Goal: Task Accomplishment & Management: Manage account settings

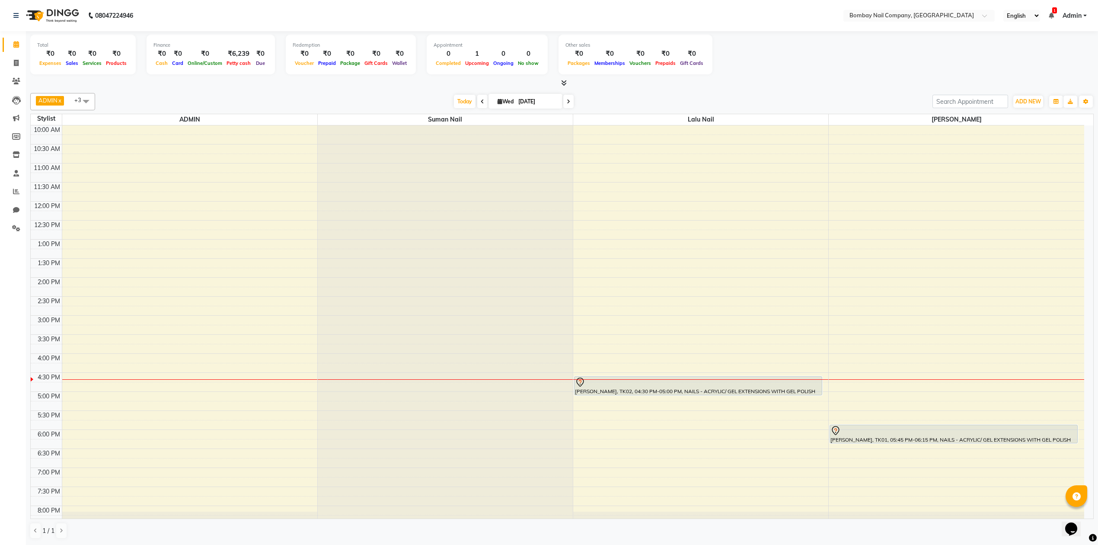
scroll to position [70, 0]
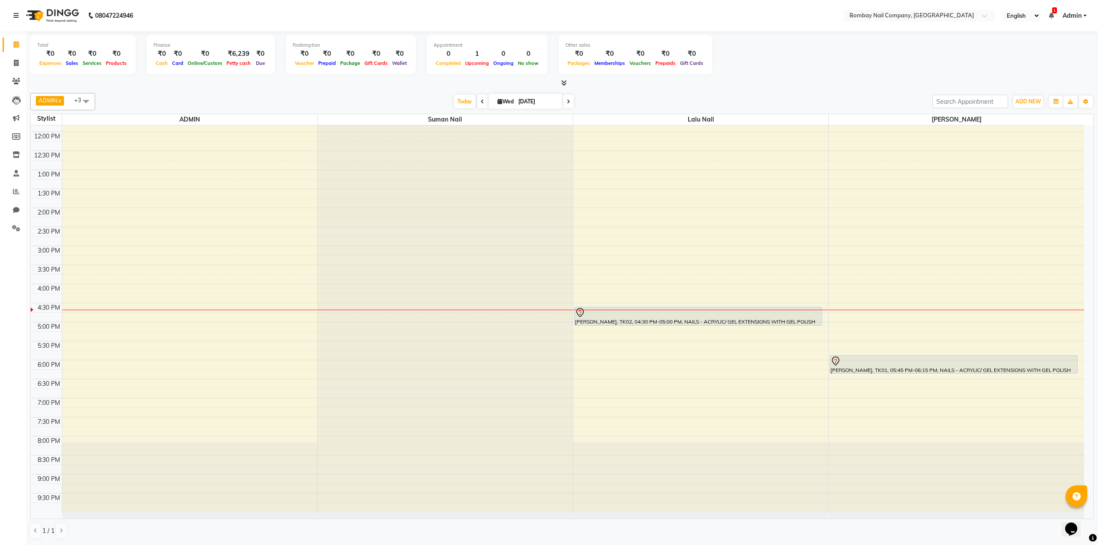
click at [601, 428] on div "10:00 AM 10:30 AM 11:00 AM 11:30 AM 12:00 PM 12:30 PM 1:00 PM 1:30 PM 2:00 PM 2…" at bounding box center [558, 284] width 1054 height 456
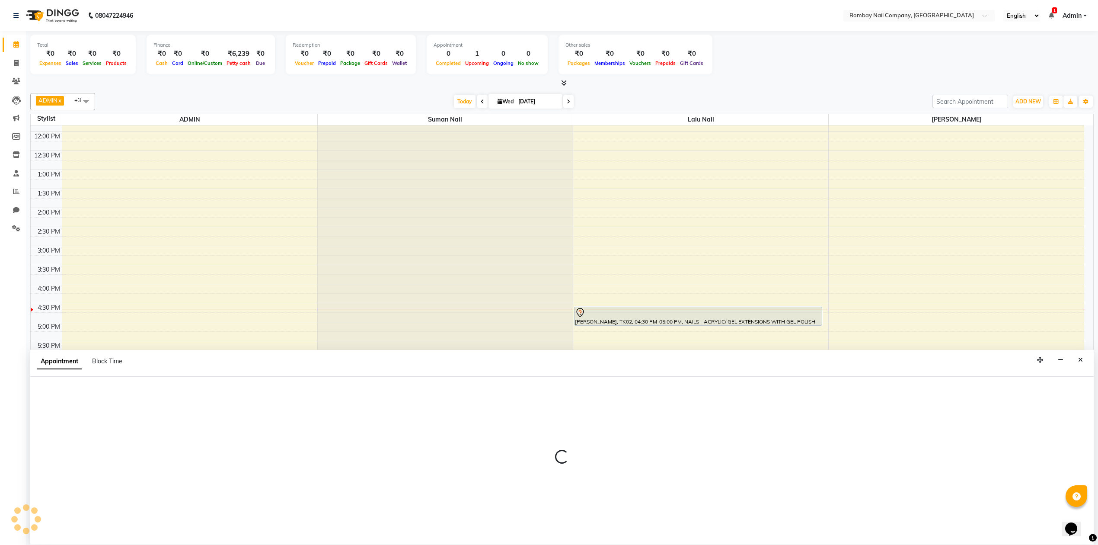
scroll to position [0, 0]
select select "90118"
select select "tentative"
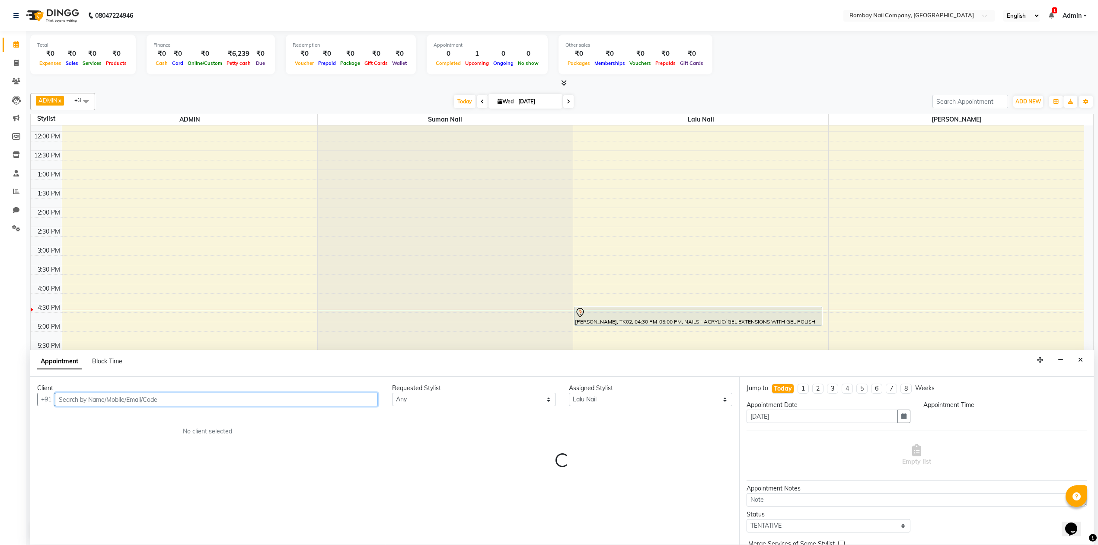
select select "1170"
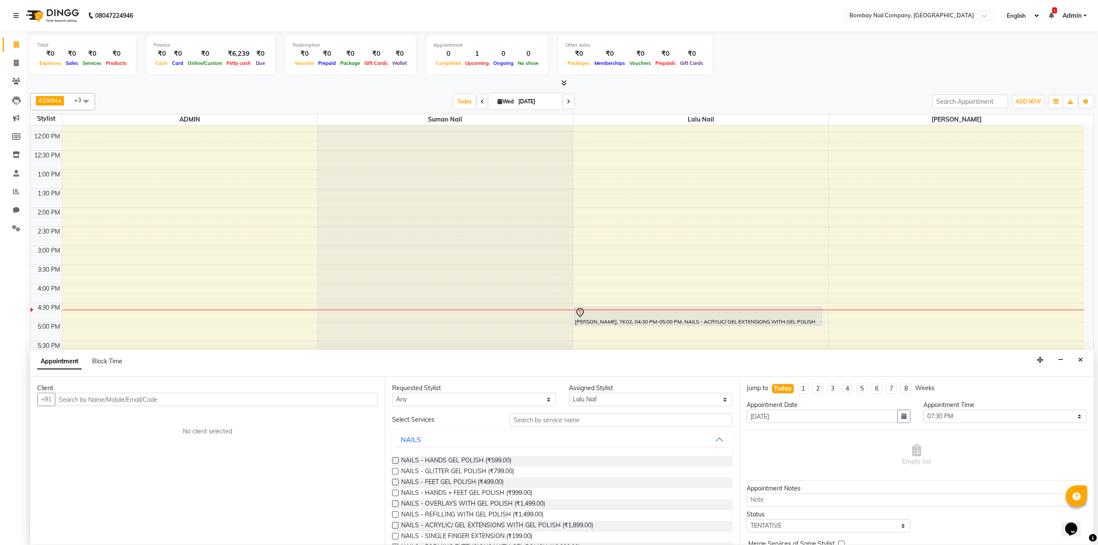
click at [84, 102] on span at bounding box center [85, 101] width 17 height 16
click at [82, 99] on span at bounding box center [85, 101] width 17 height 16
click at [578, 419] on input "text" at bounding box center [621, 419] width 223 height 13
click at [332, 398] on input "text" at bounding box center [216, 399] width 323 height 13
type input "9399840253"
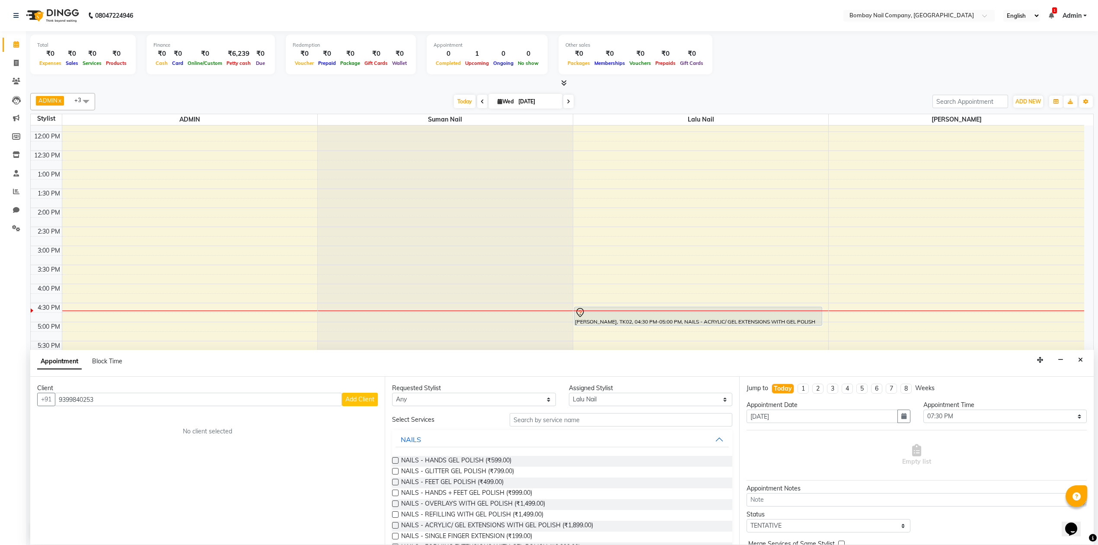
click at [367, 396] on span "Add Client" at bounding box center [360, 399] width 29 height 8
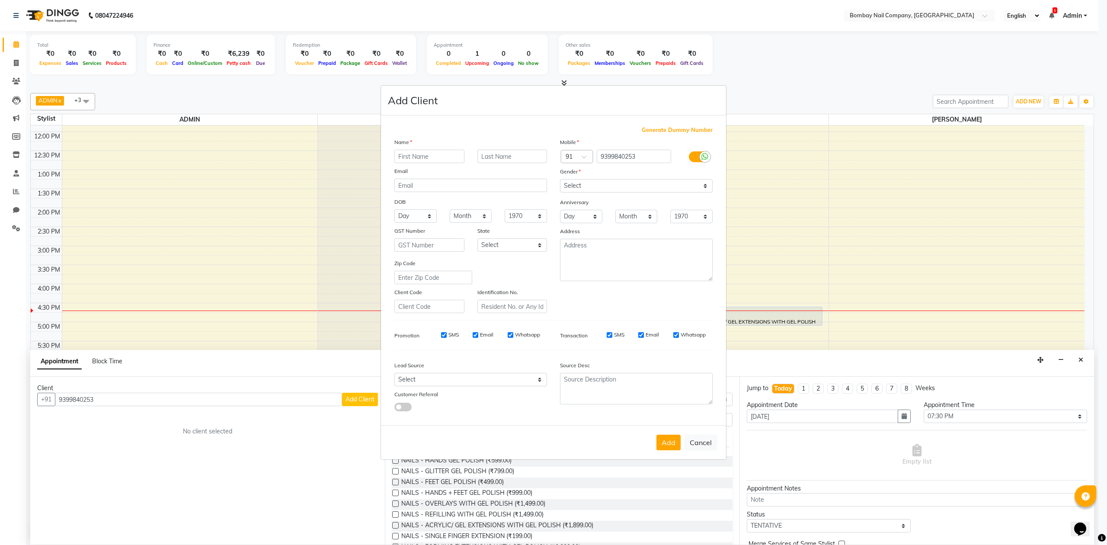
click at [438, 156] on input "text" at bounding box center [429, 156] width 70 height 13
type input "jivika"
click at [513, 156] on input "text" at bounding box center [512, 156] width 70 height 13
type input "[PERSON_NAME]"
drag, startPoint x: 513, startPoint y: 156, endPoint x: 478, endPoint y: 161, distance: 35.0
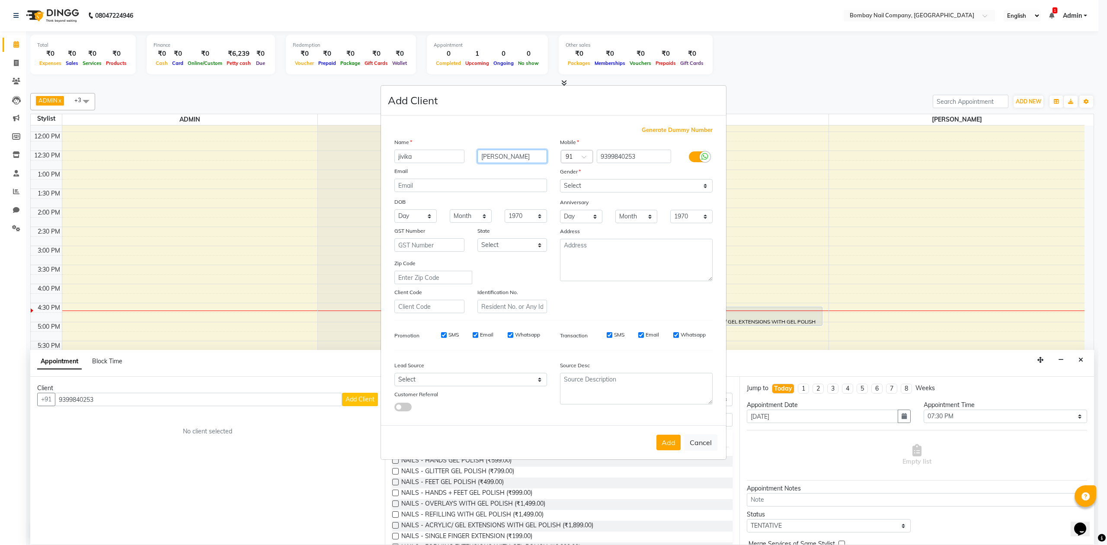
click at [478, 161] on input "[PERSON_NAME]" at bounding box center [512, 156] width 70 height 13
drag, startPoint x: 435, startPoint y: 156, endPoint x: 264, endPoint y: 173, distance: 172.1
click at [264, 173] on ngb-modal-window "Add Client Generate Dummy Number Name jivika Email DOB Day 01 02 03 04 05 06 07…" at bounding box center [553, 272] width 1107 height 545
type input "JIVIKA"
click at [507, 158] on input "text" at bounding box center [512, 156] width 70 height 13
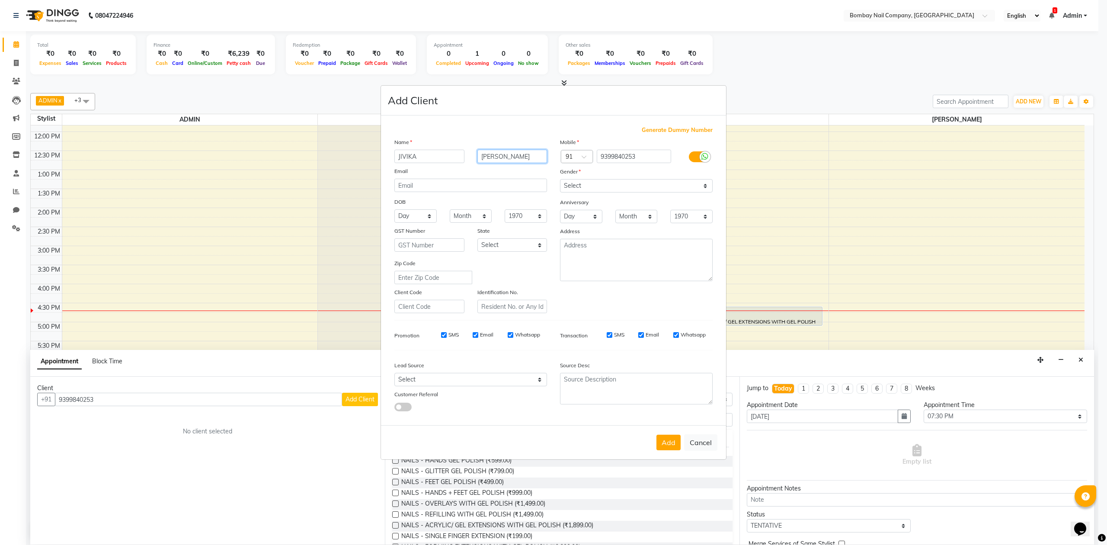
type input "[PERSON_NAME]"
click at [612, 182] on select "Select [DEMOGRAPHIC_DATA] [DEMOGRAPHIC_DATA] Other Prefer Not To Say" at bounding box center [636, 185] width 153 height 13
select select "[DEMOGRAPHIC_DATA]"
click at [560, 180] on select "Select [DEMOGRAPHIC_DATA] [DEMOGRAPHIC_DATA] Other Prefer Not To Say" at bounding box center [636, 185] width 153 height 13
click at [673, 440] on button "Add" at bounding box center [668, 443] width 24 height 16
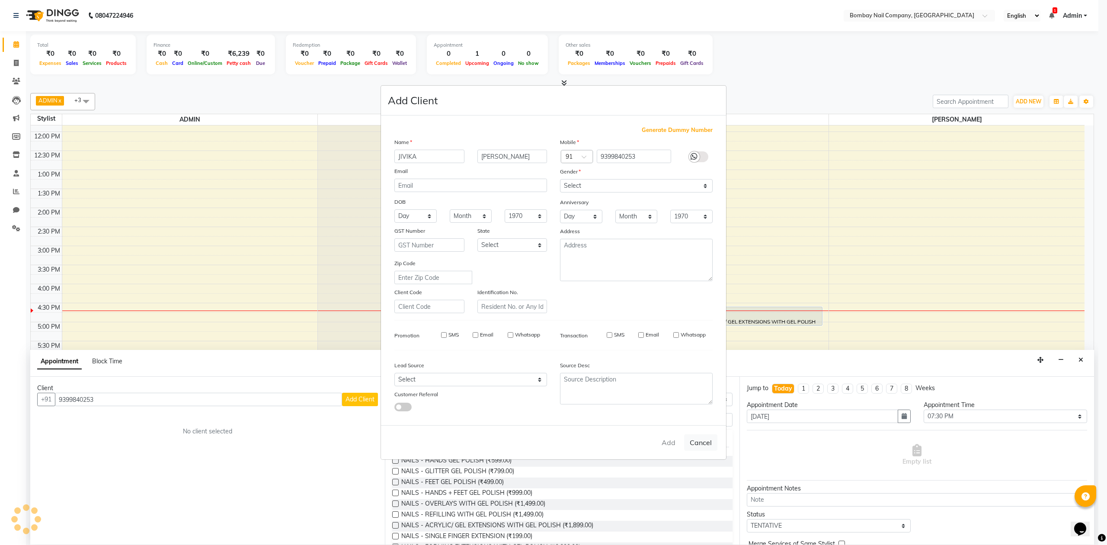
select select
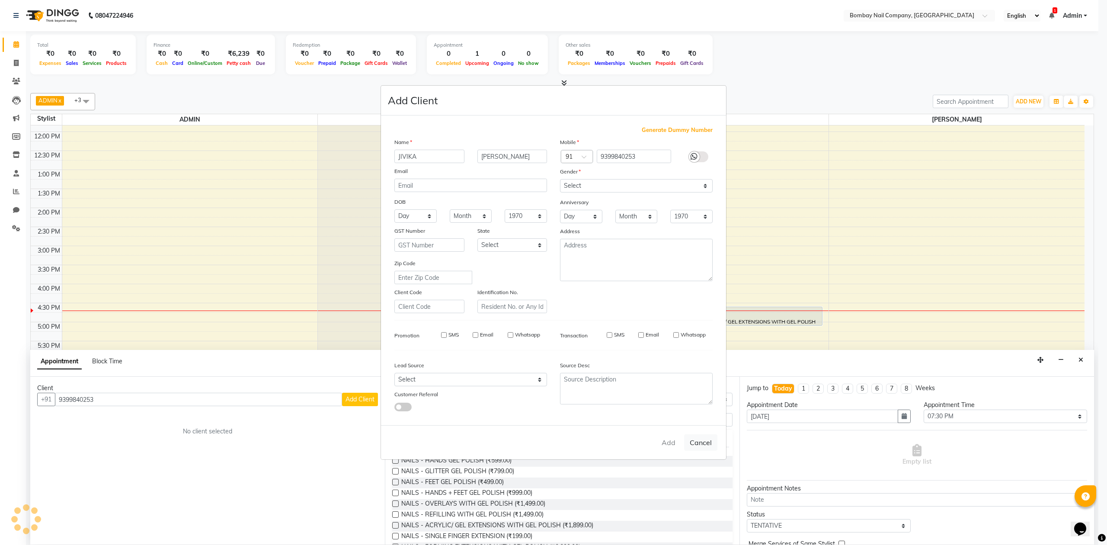
select select
checkbox input "false"
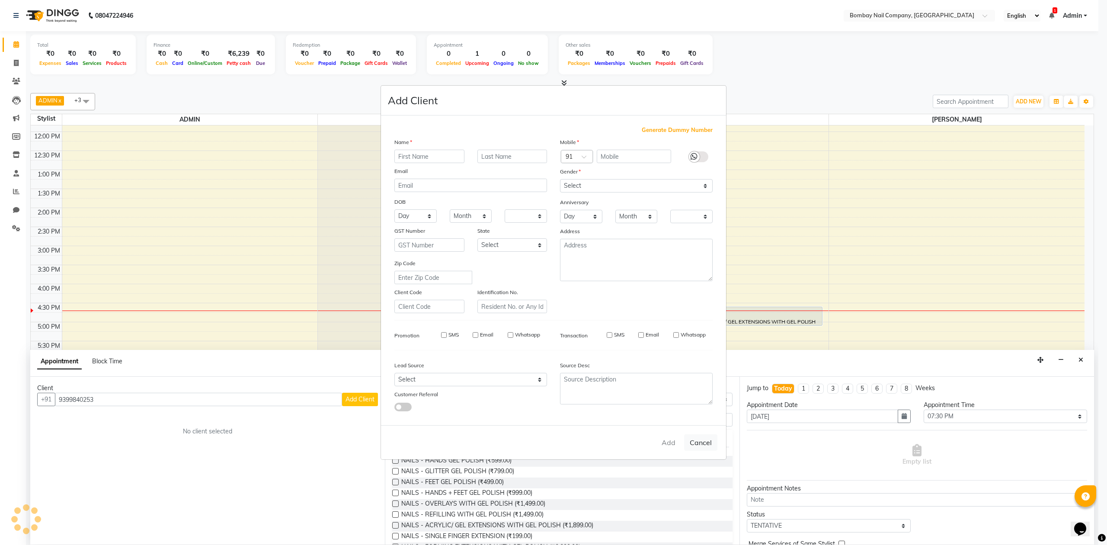
checkbox input "false"
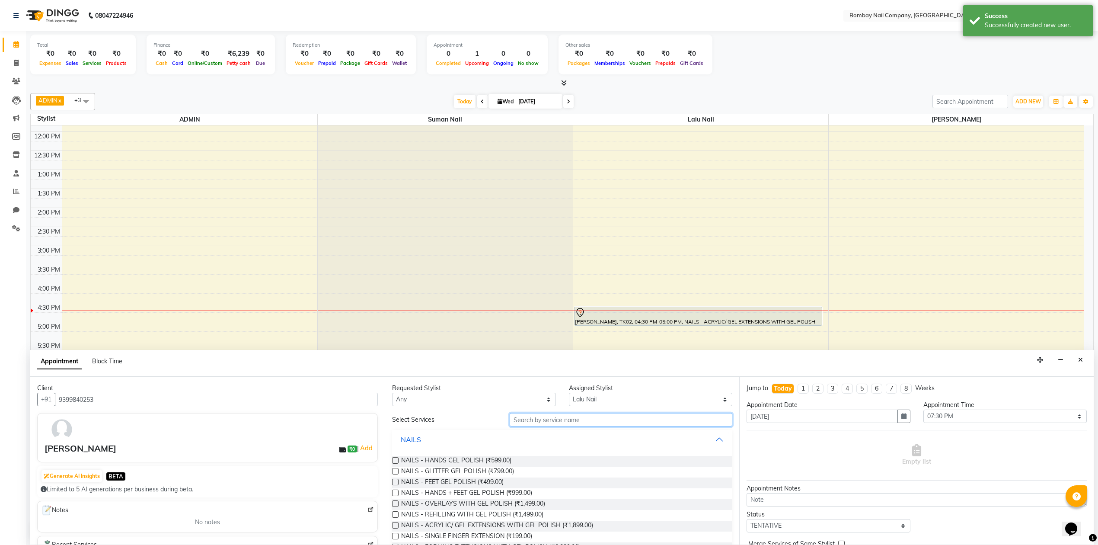
click at [554, 417] on input "text" at bounding box center [621, 419] width 223 height 13
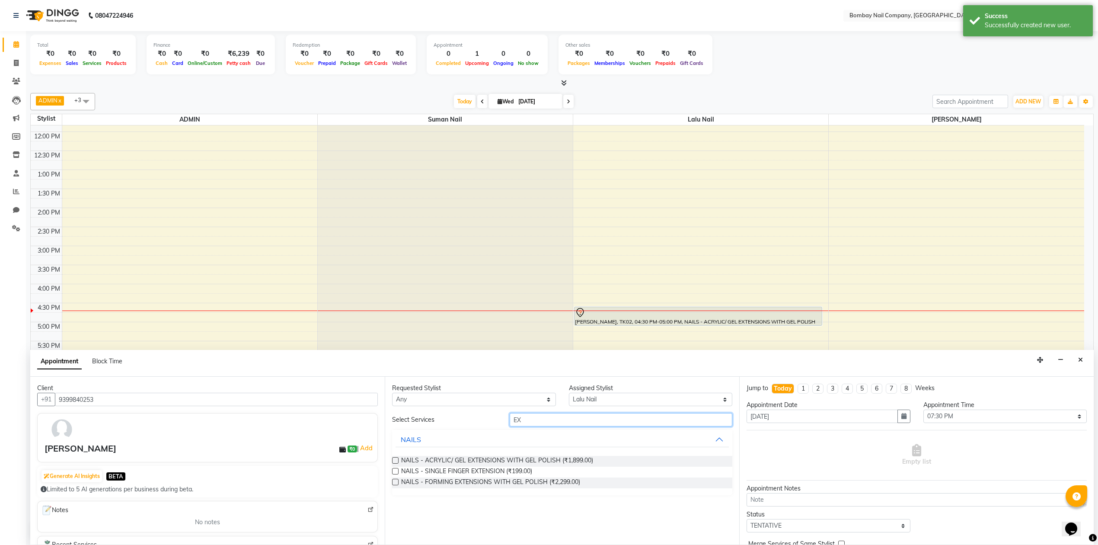
type input "EX"
click at [393, 459] on label at bounding box center [395, 460] width 6 height 6
click at [393, 459] on input "checkbox" at bounding box center [395, 461] width 6 height 6
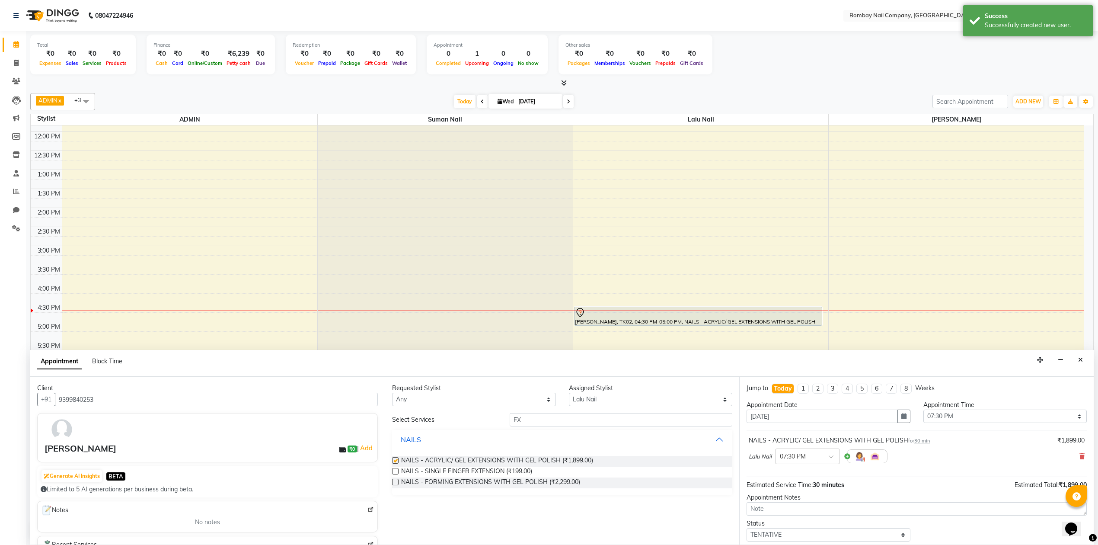
checkbox input "false"
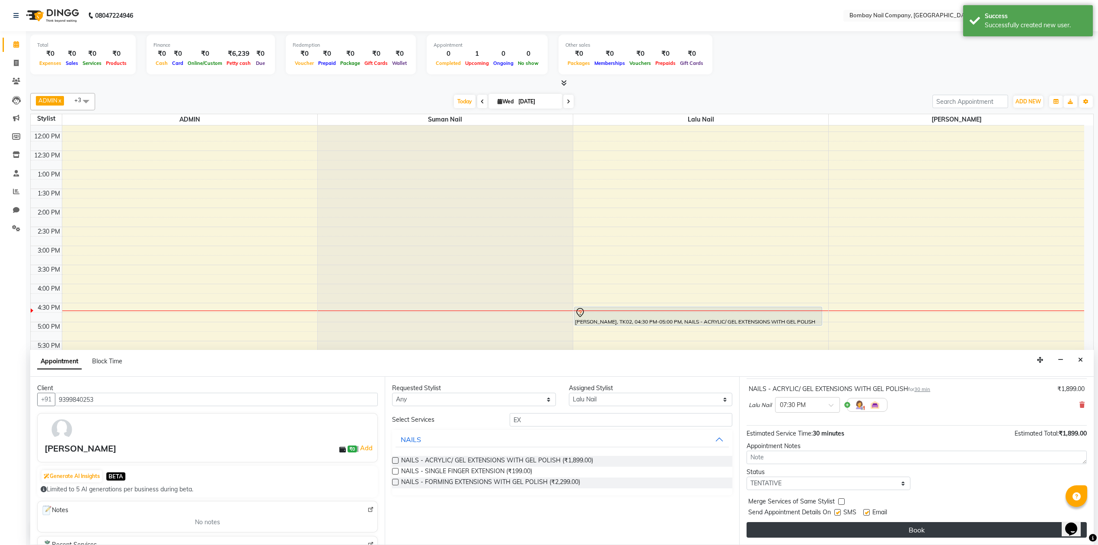
scroll to position [52, 0]
click at [872, 530] on button "Book" at bounding box center [917, 530] width 340 height 16
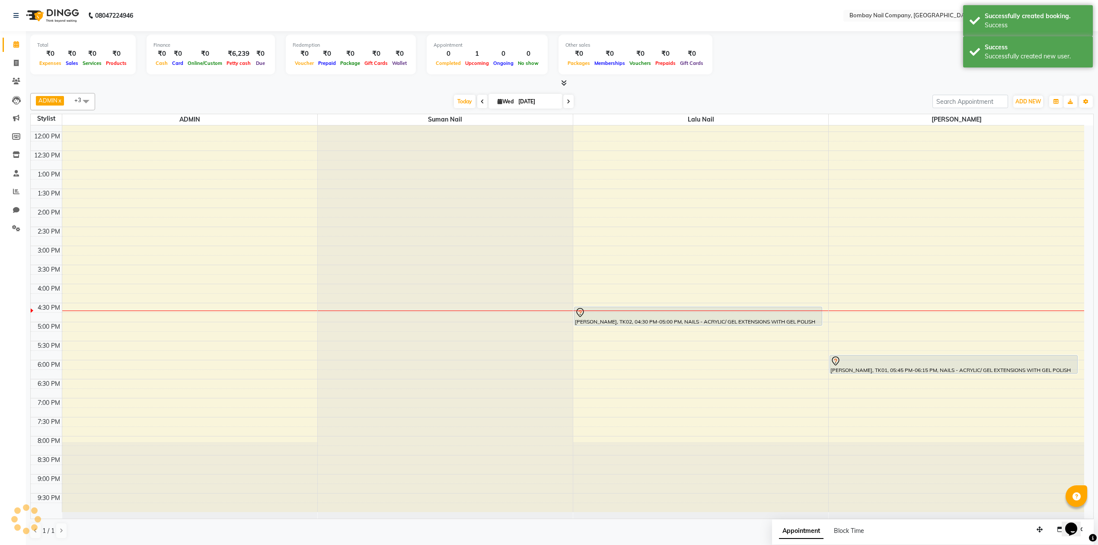
scroll to position [0, 0]
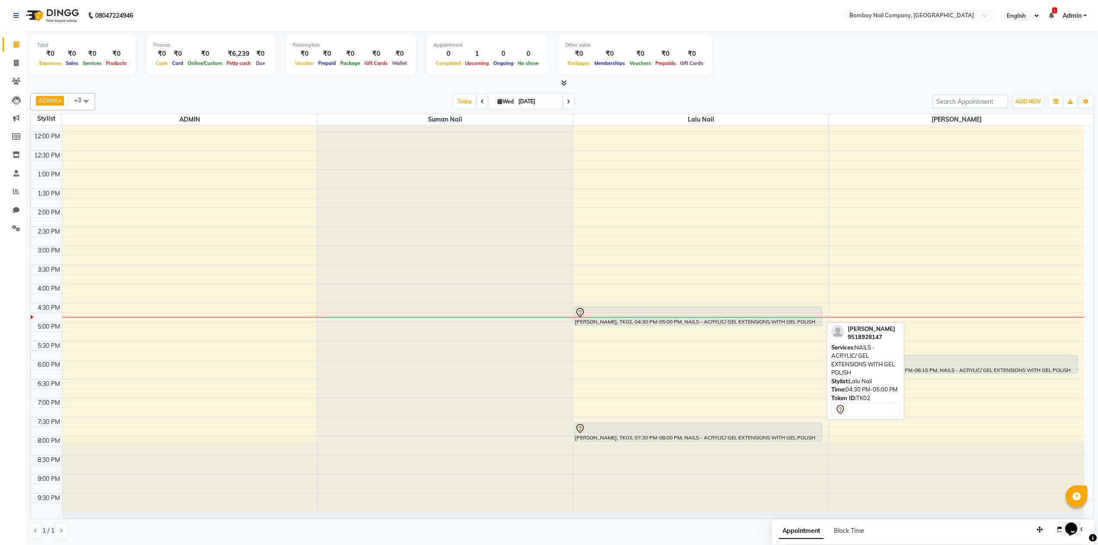
click at [660, 308] on div at bounding box center [698, 312] width 246 height 10
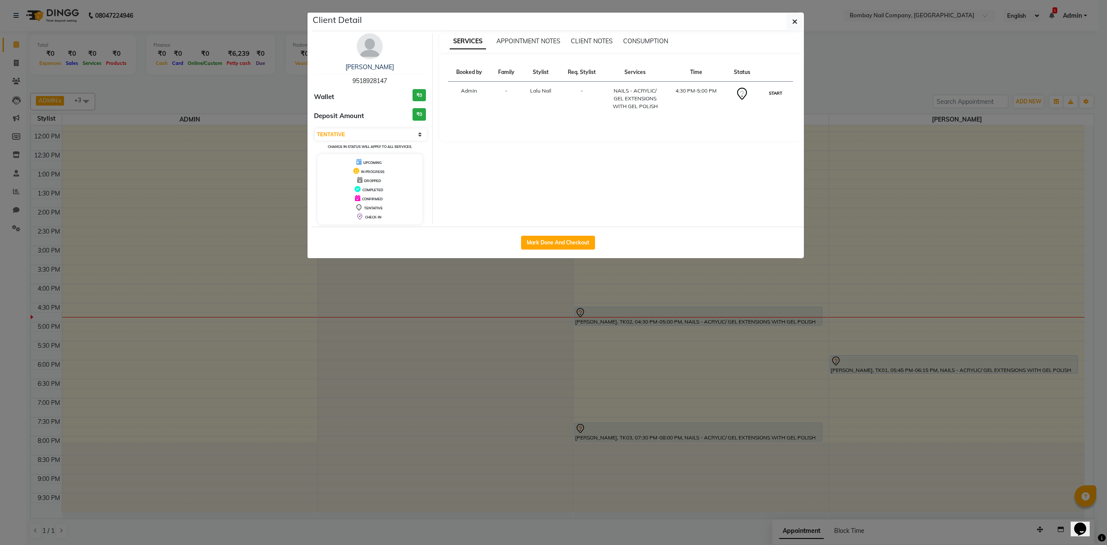
click at [782, 96] on button "START" at bounding box center [776, 93] width 18 height 11
select select "1"
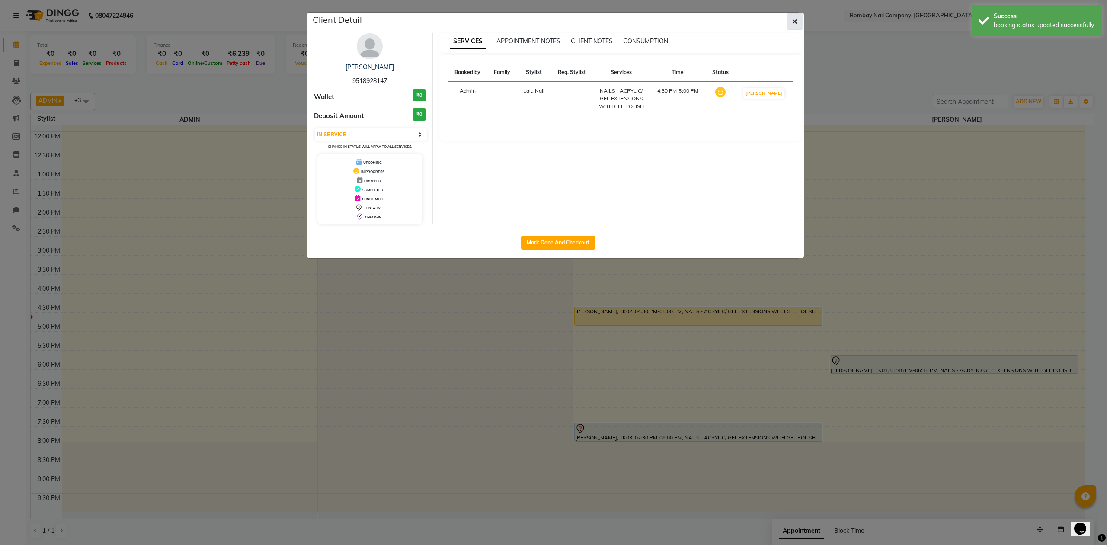
click at [790, 24] on button "button" at bounding box center [795, 21] width 16 height 16
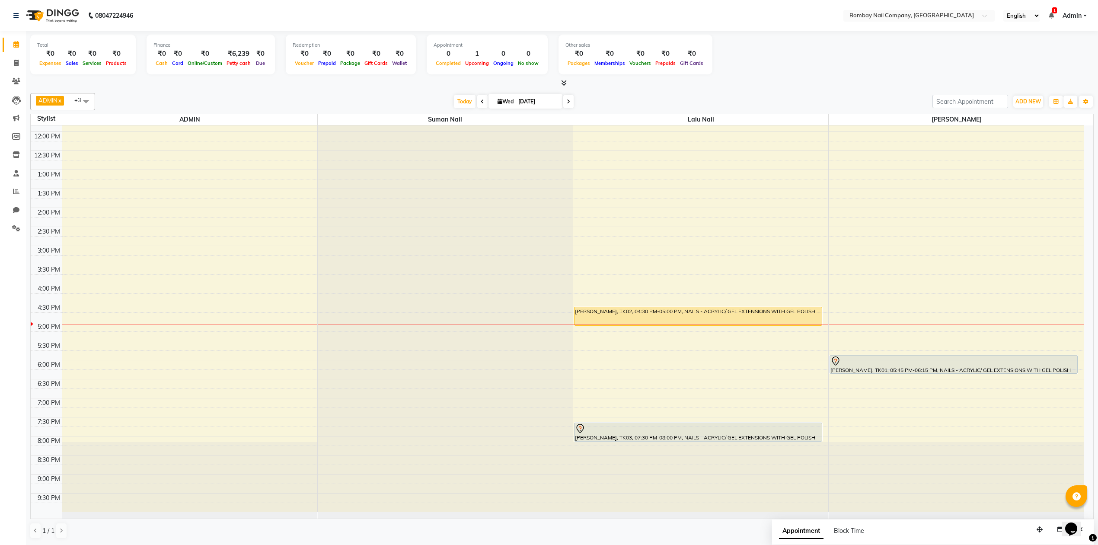
drag, startPoint x: 614, startPoint y: 217, endPoint x: 757, endPoint y: 70, distance: 205.2
click at [757, 70] on div "Total ₹0 Expenses ₹0 Sales ₹0 Services ₹0 Products Finance ₹0 Cash ₹0 Card ₹0 O…" at bounding box center [562, 56] width 1064 height 42
click at [835, 65] on div "Total ₹0 Expenses ₹0 Sales ₹0 Services ₹0 Products Finance ₹0 Cash ₹0 Card ₹0 O…" at bounding box center [562, 56] width 1064 height 42
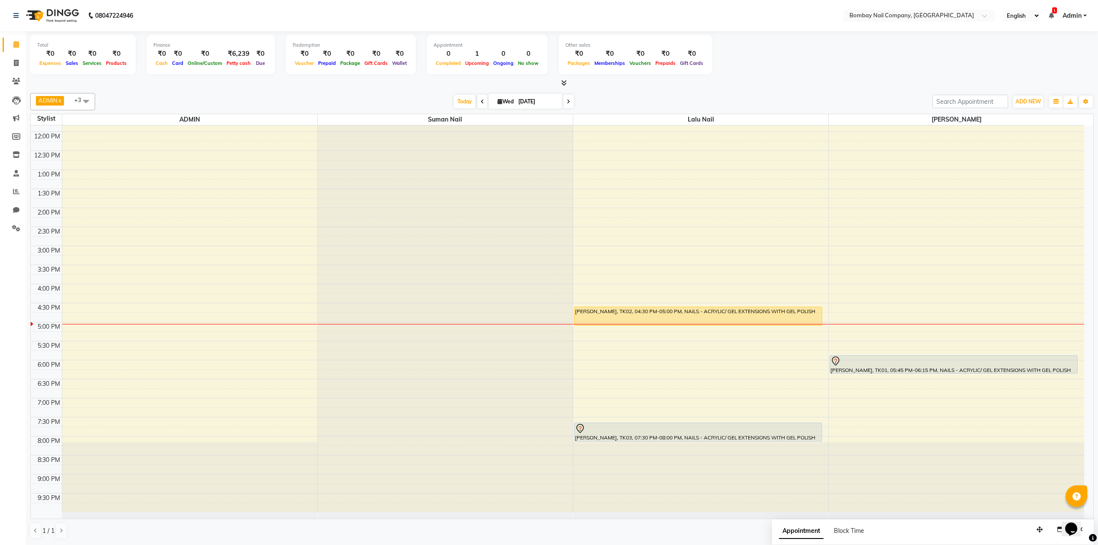
click at [835, 65] on div "Total ₹0 Expenses ₹0 Sales ₹0 Services ₹0 Products Finance ₹0 Cash ₹0 Card ₹0 O…" at bounding box center [562, 56] width 1064 height 42
click at [805, 90] on div "ADMIN x Sanjay Nail x Suman Nail x Lalu Nail x +3 Select All ADMIN Suman Nail L…" at bounding box center [562, 316] width 1064 height 453
click at [834, 74] on div "Total ₹0 Expenses ₹0 Sales ₹0 Services ₹0 Products Finance ₹0 Cash ₹0 Card ₹0 O…" at bounding box center [562, 56] width 1064 height 42
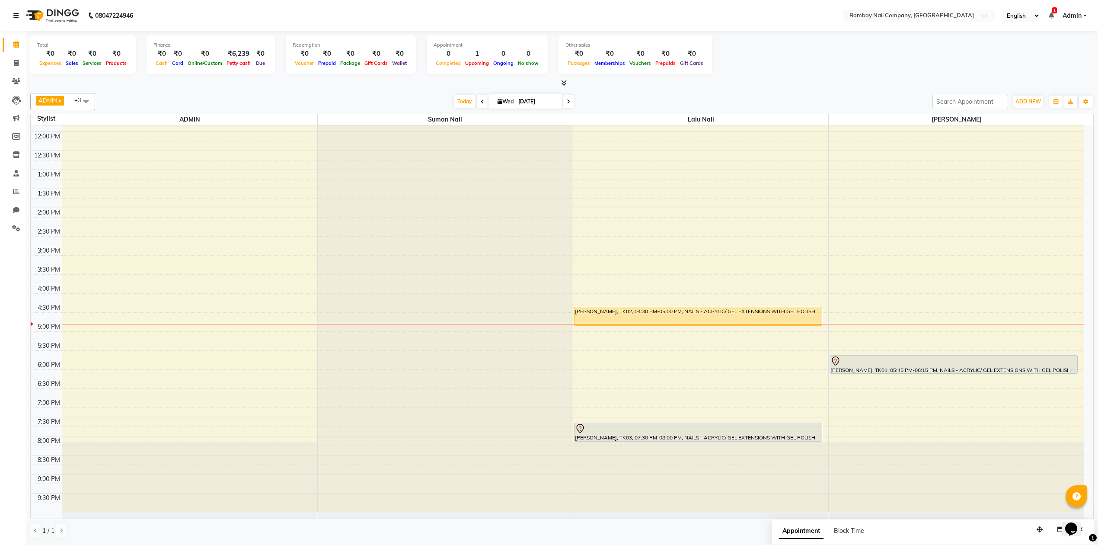
click at [834, 74] on div "Total ₹0 Expenses ₹0 Sales ₹0 Services ₹0 Products Finance ₹0 Cash ₹0 Card ₹0 O…" at bounding box center [562, 56] width 1064 height 42
click at [787, 78] on div "Total ₹0 Expenses ₹0 Sales ₹0 Services ₹0 Products Finance ₹0 Cash ₹0 Card ₹0 O…" at bounding box center [562, 59] width 1064 height 57
click at [1027, 105] on span "ADD NEW" at bounding box center [1029, 101] width 26 height 6
click at [1022, 147] on link "Add Attendance" at bounding box center [1009, 152] width 68 height 11
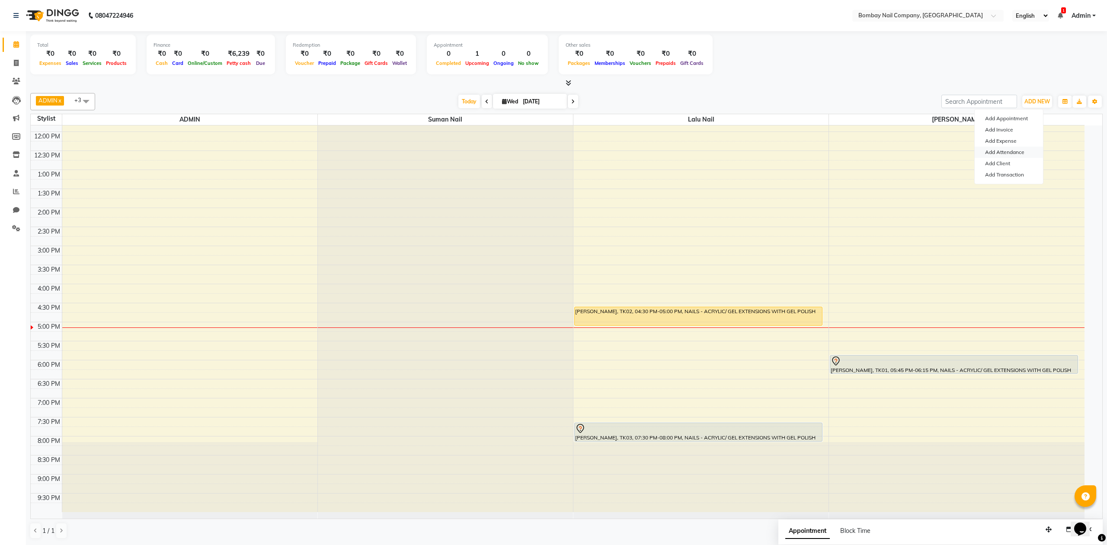
select select "W"
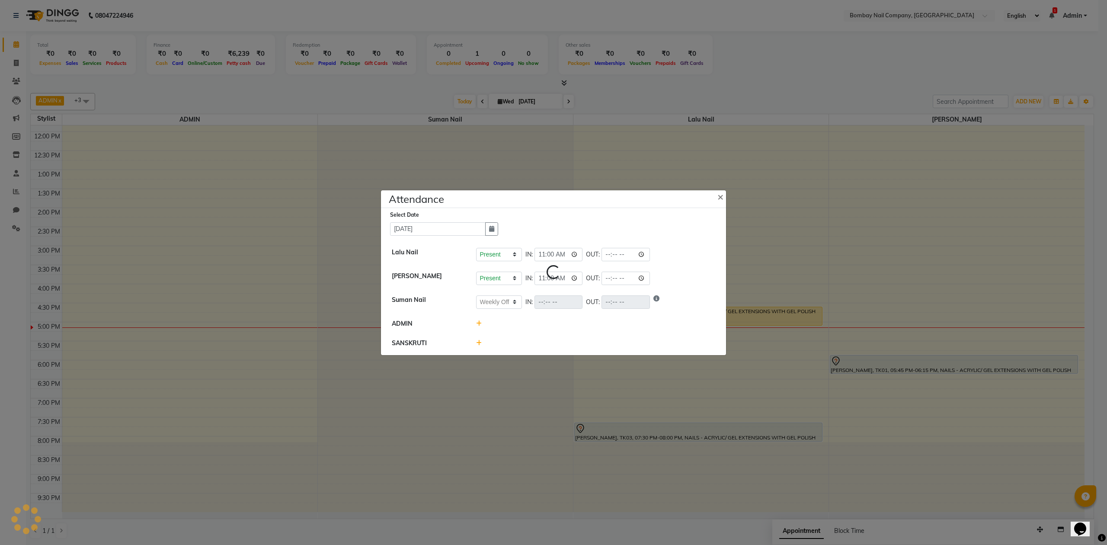
select select "W"
click at [478, 343] on icon at bounding box center [479, 343] width 6 height 6
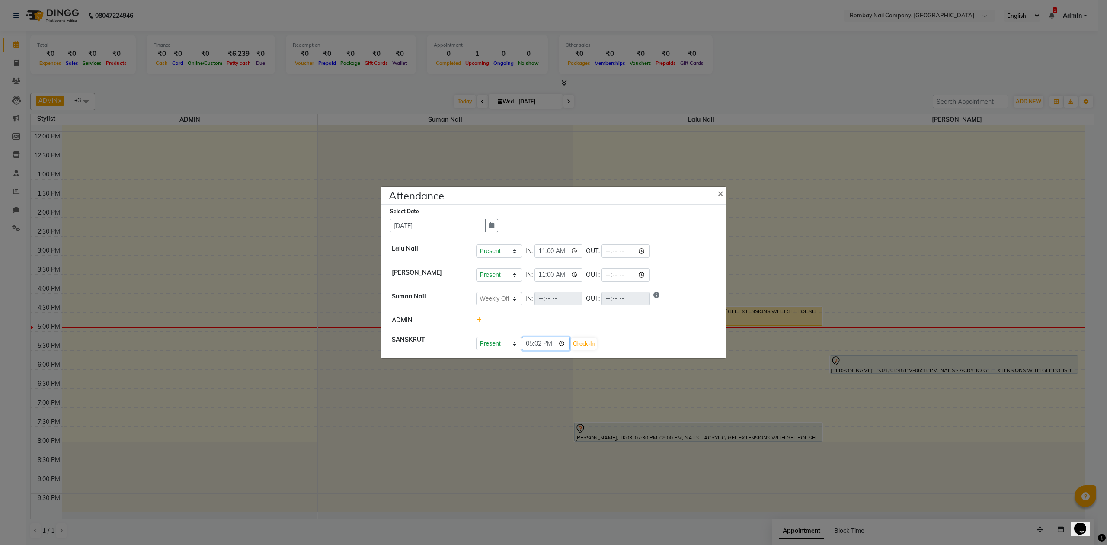
click at [551, 343] on input "17:02" at bounding box center [546, 343] width 48 height 13
type input "12:47"
click at [579, 343] on button "Check-In" at bounding box center [584, 344] width 26 height 12
select select "W"
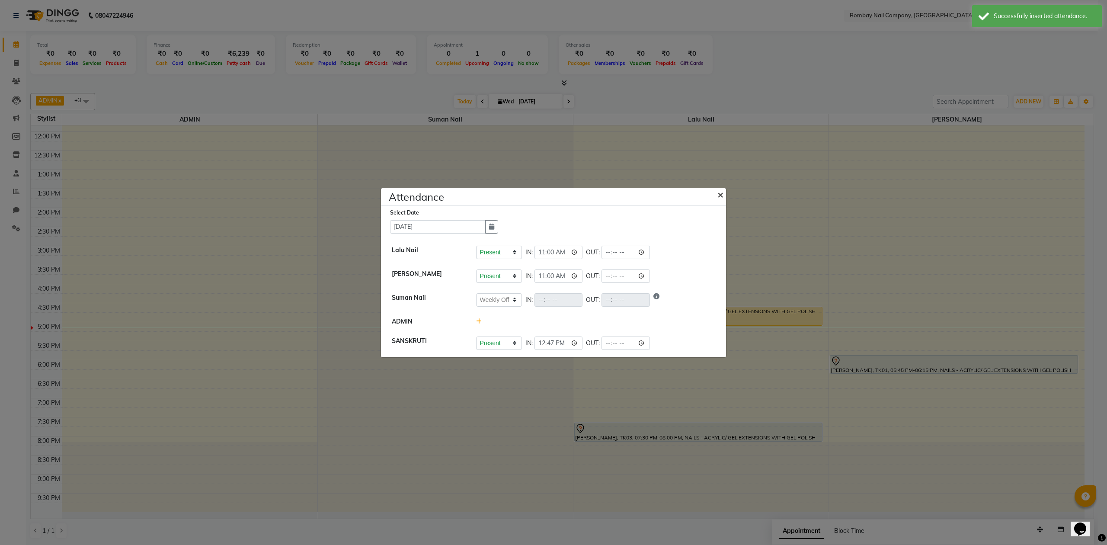
click at [720, 195] on span "×" at bounding box center [720, 194] width 6 height 13
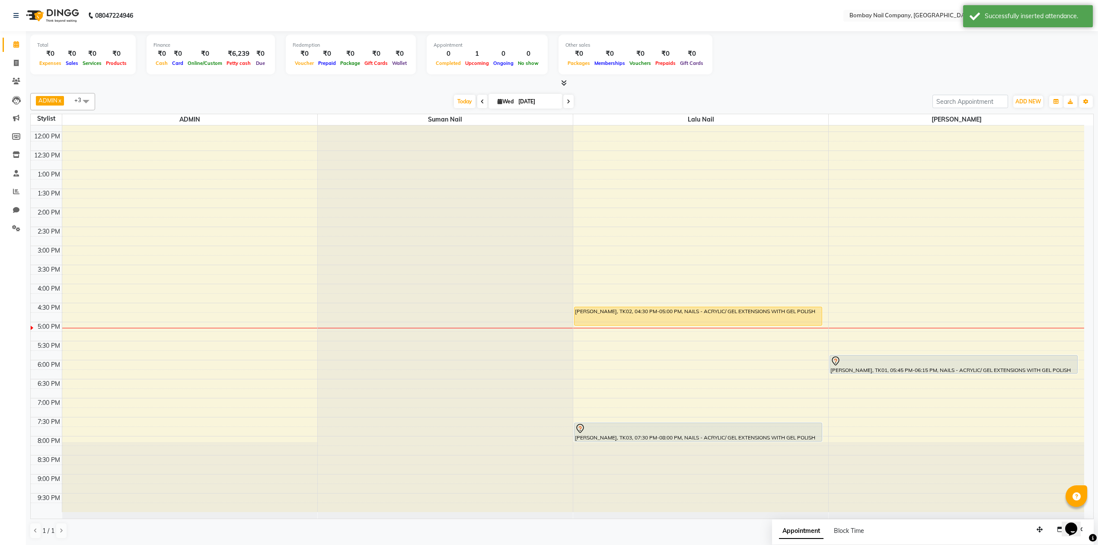
click at [763, 90] on div "ADMIN x Sanjay Nail x Suman Nail x Lalu Nail x +3 Select All ADMIN Suman Nail L…" at bounding box center [562, 316] width 1064 height 453
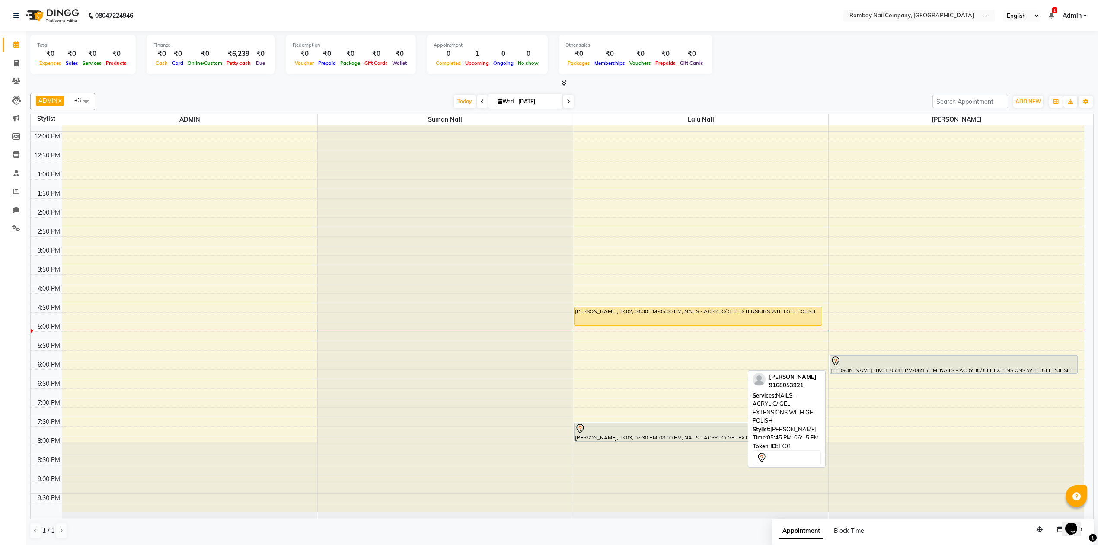
click at [844, 365] on div at bounding box center [954, 361] width 246 height 10
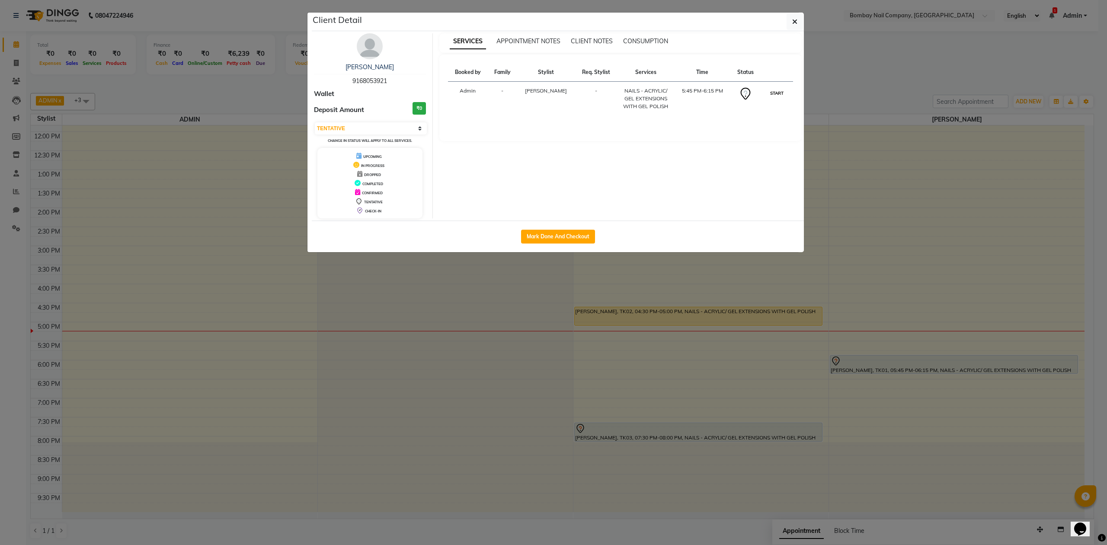
click at [781, 93] on button "START" at bounding box center [777, 93] width 18 height 11
select select "1"
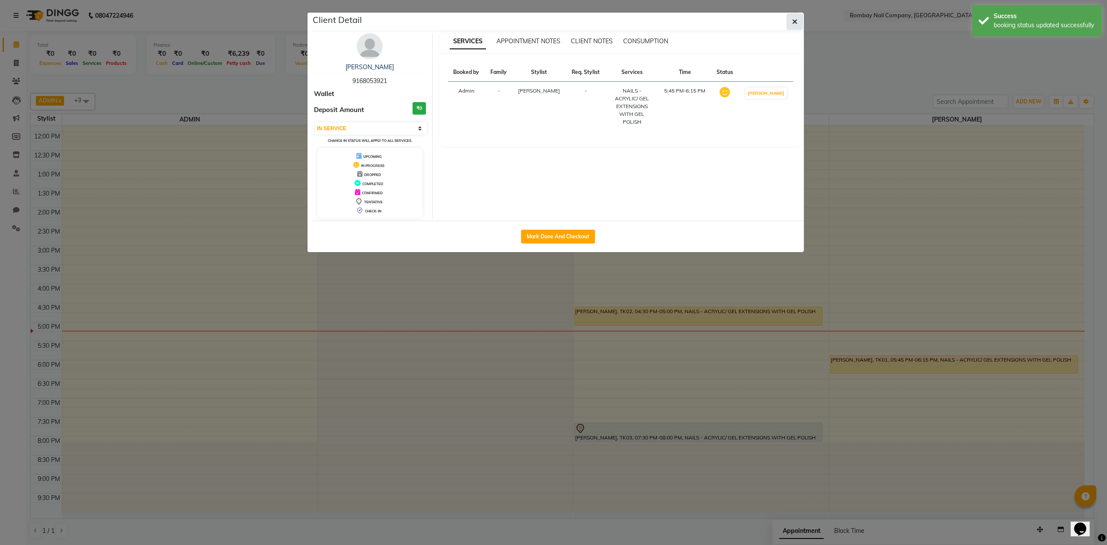
click at [792, 25] on icon "button" at bounding box center [794, 21] width 5 height 7
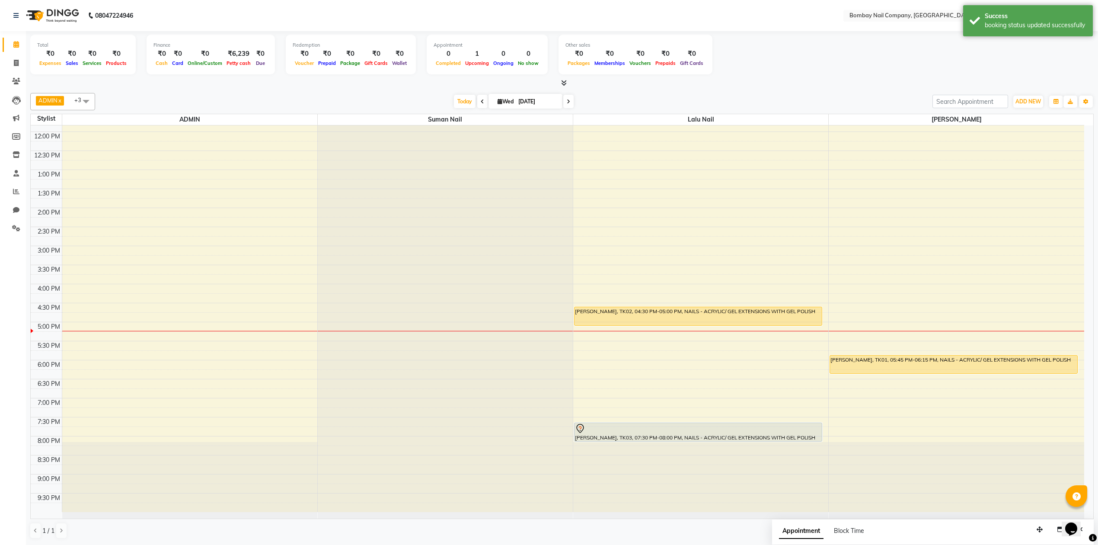
click at [905, 72] on div "Total ₹0 Expenses ₹0 Sales ₹0 Services ₹0 Products Finance ₹0 Cash ₹0 Card ₹0 O…" at bounding box center [562, 56] width 1064 height 42
click at [899, 69] on div "Total ₹0 Expenses ₹0 Sales ₹0 Services ₹0 Products Finance ₹0 Cash ₹0 Card ₹0 O…" at bounding box center [562, 56] width 1064 height 42
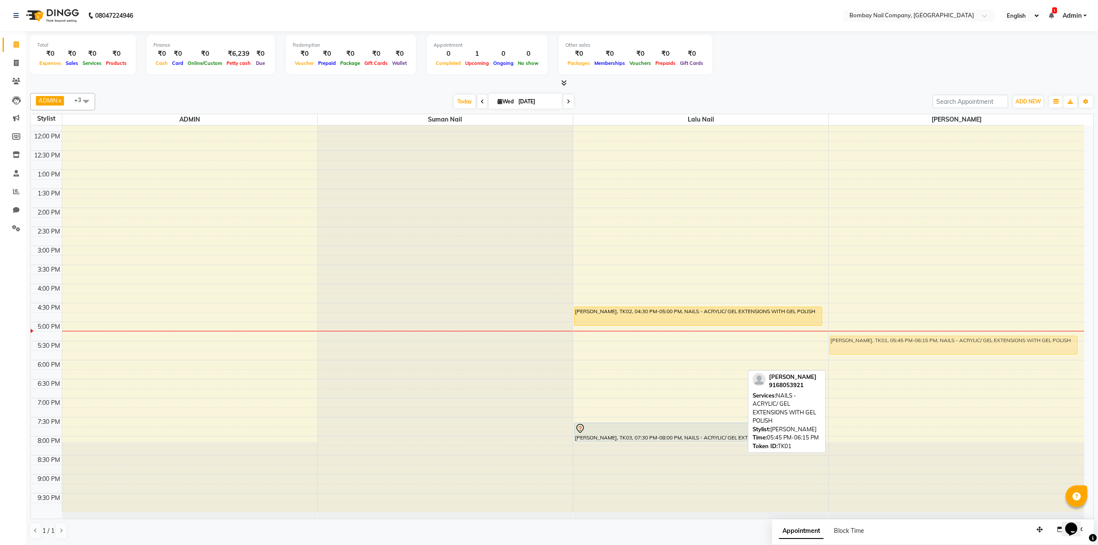
drag, startPoint x: 908, startPoint y: 367, endPoint x: 904, endPoint y: 345, distance: 22.9
click at [904, 345] on div "[PERSON_NAME], TK01, 05:45 PM-06:15 PM, NAILS - ACRYLIC/ GEL EXTENSIONS WITH GE…" at bounding box center [957, 284] width 256 height 456
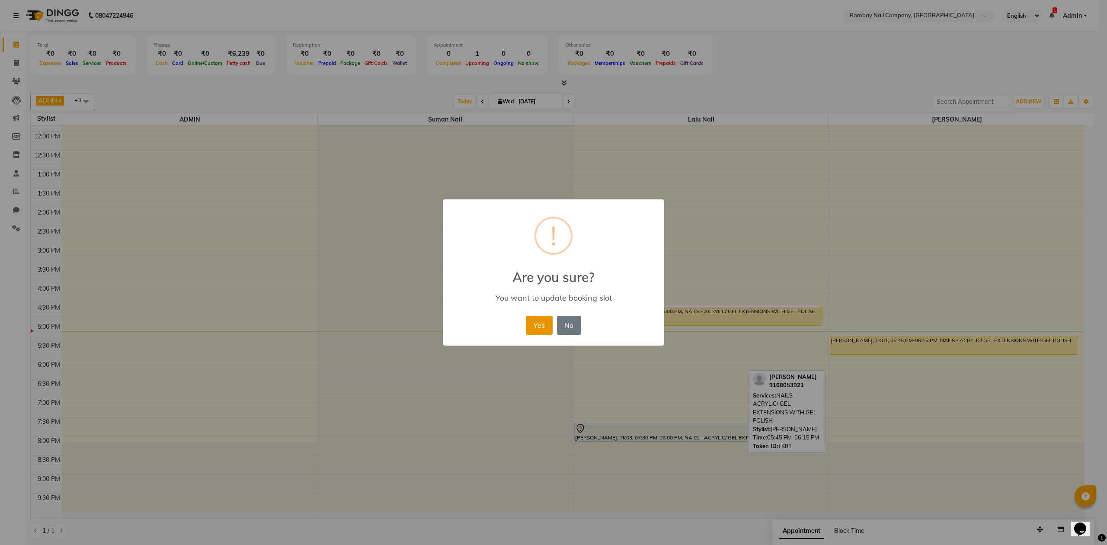
click at [544, 326] on button "Yes" at bounding box center [539, 325] width 26 height 19
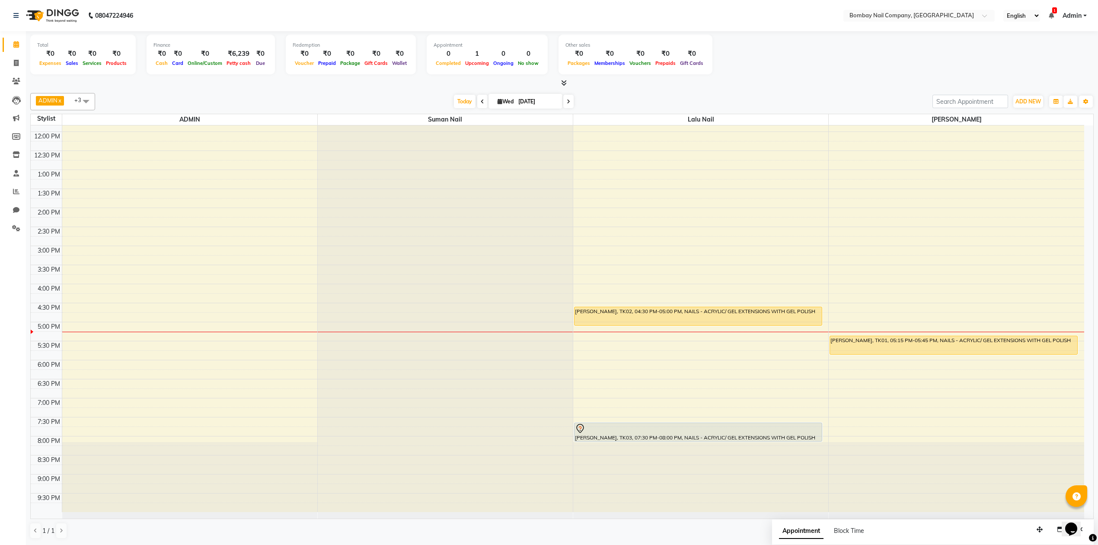
click at [798, 68] on div "Total ₹0 Expenses ₹0 Sales ₹0 Services ₹0 Products Finance ₹0 Cash ₹0 Card ₹0 O…" at bounding box center [562, 56] width 1064 height 42
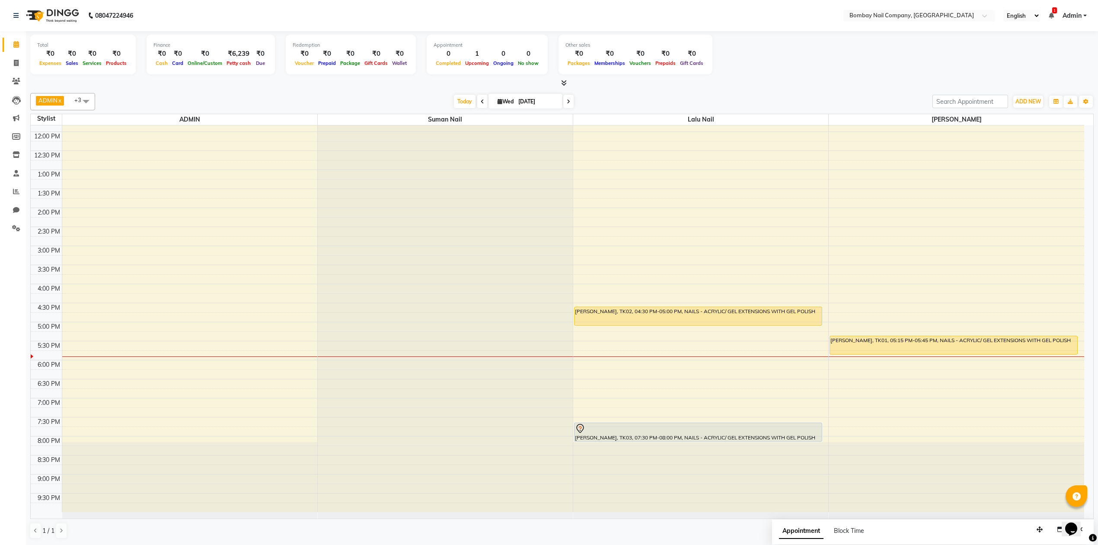
click at [739, 90] on div "ADMIN x Sanjay Nail x Suman Nail x Lalu Nail x +3 Select All ADMIN Suman Nail L…" at bounding box center [562, 316] width 1064 height 453
click at [758, 96] on div "[DATE] [DATE]" at bounding box center [513, 101] width 829 height 13
